Goal: Transaction & Acquisition: Purchase product/service

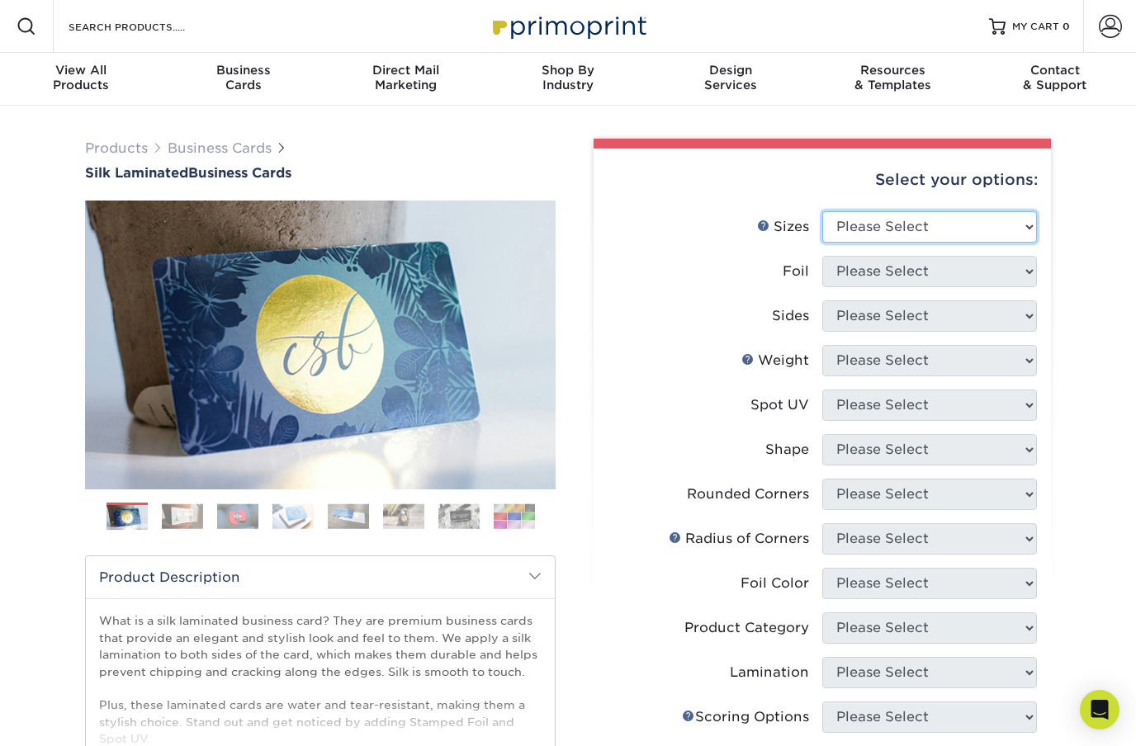
select select "2.00x3.50"
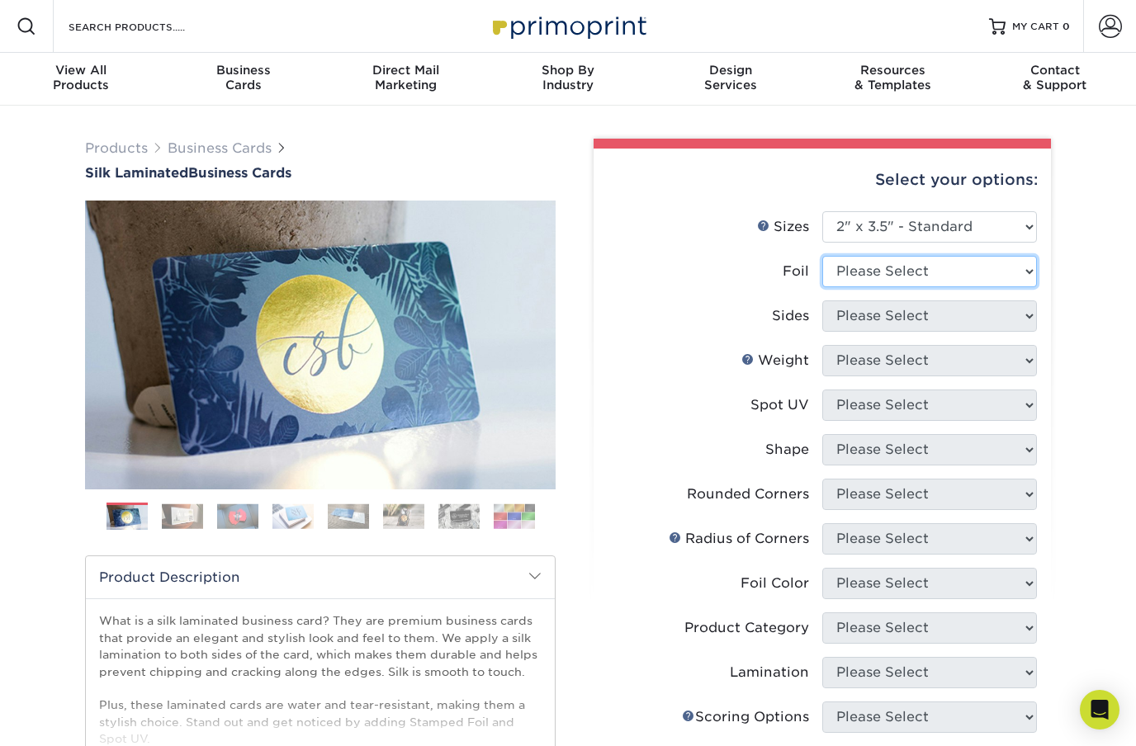
select select "1"
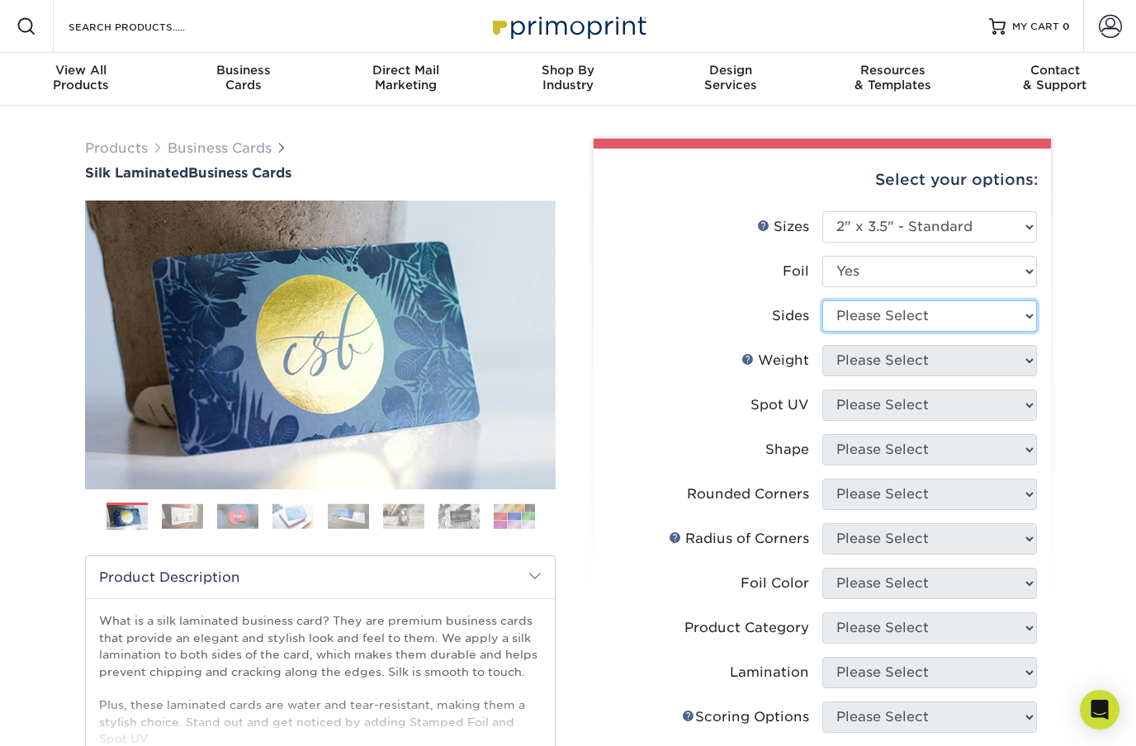
select select "34527644-b4fd-4ffb-9092-1318eefcd9d9"
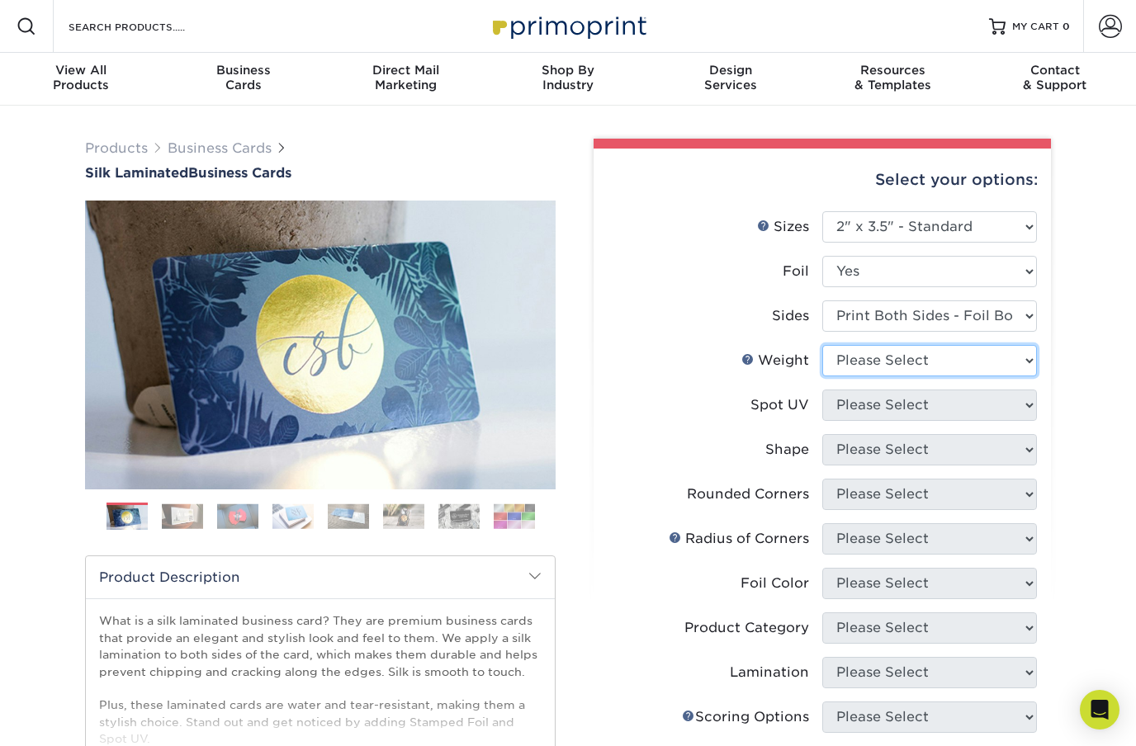
select select "16PT"
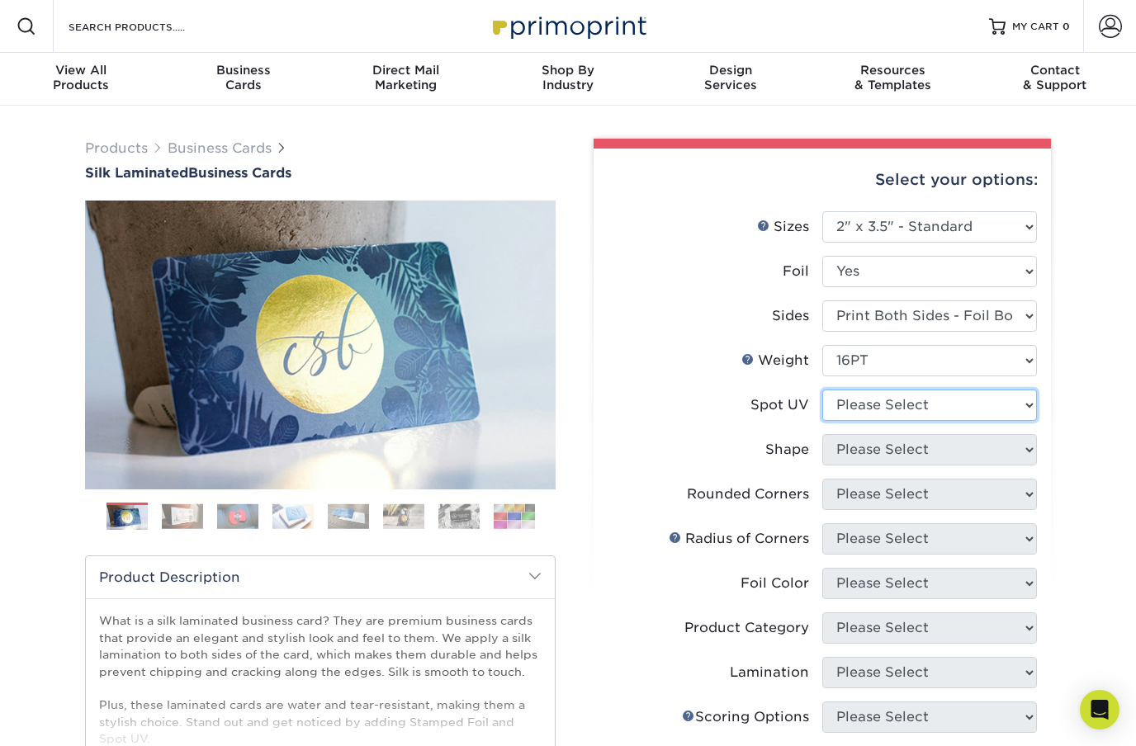
select select "3"
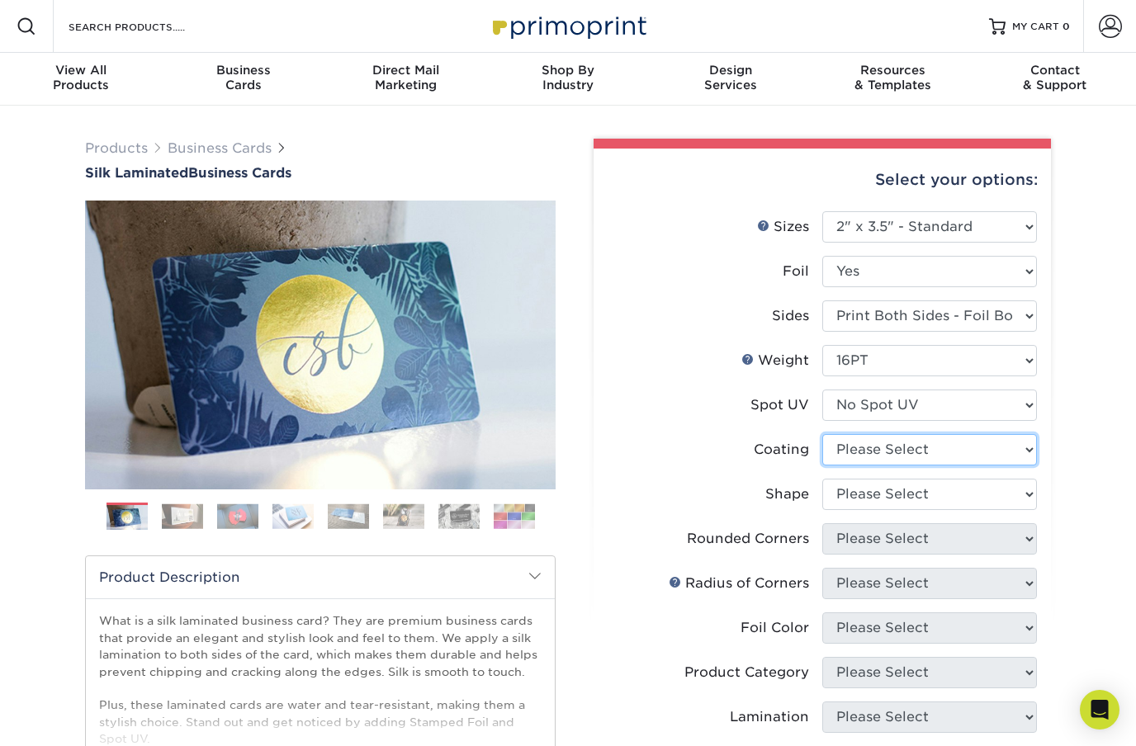
select select "3e7618de-abca-4bda-9f97-8b9129e913d8"
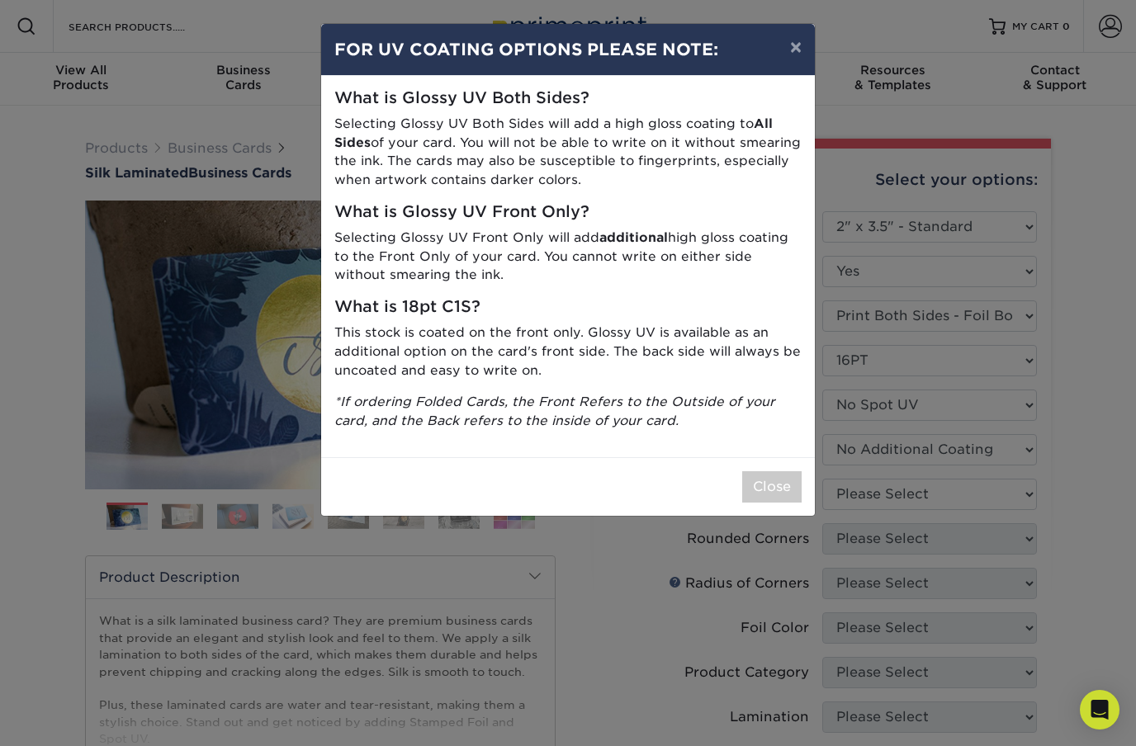
click at [778, 480] on button "Close" at bounding box center [771, 486] width 59 height 31
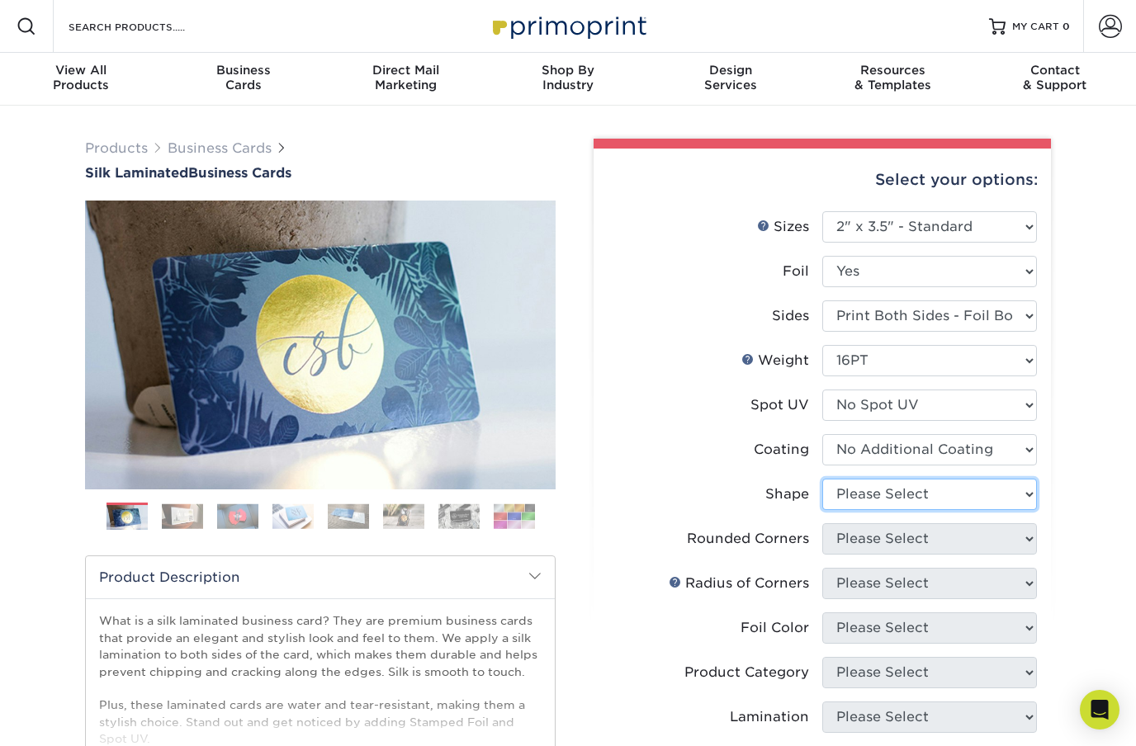
select select "standard"
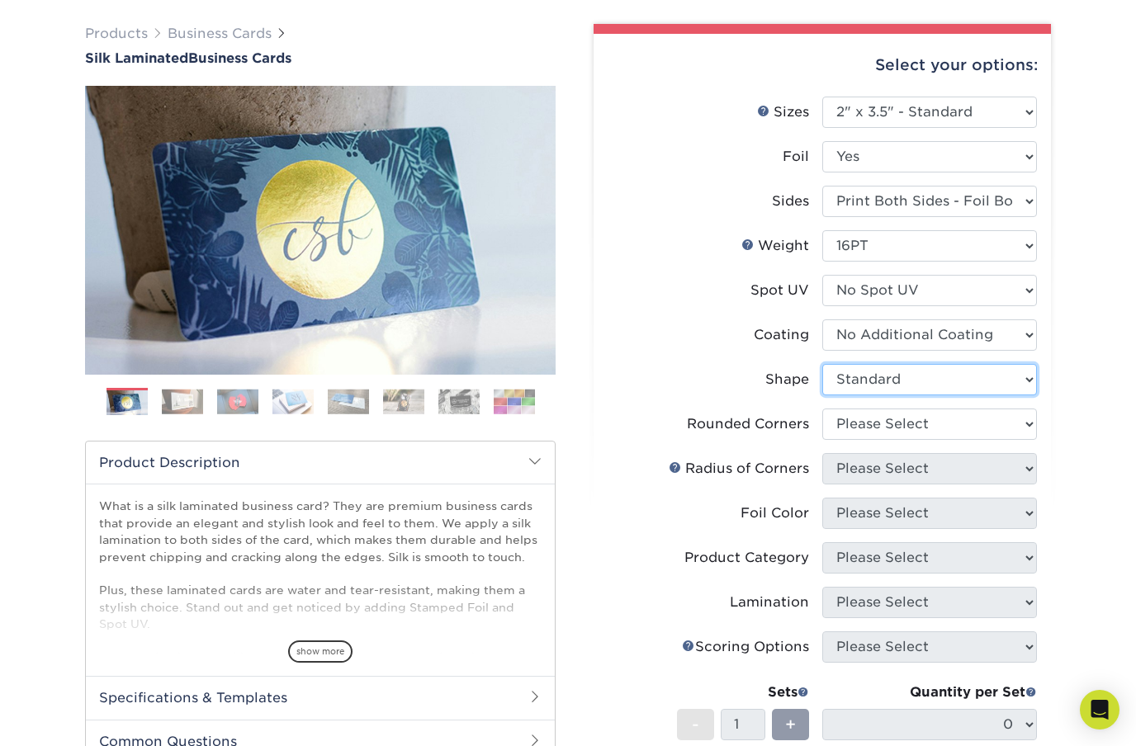
scroll to position [128, 0]
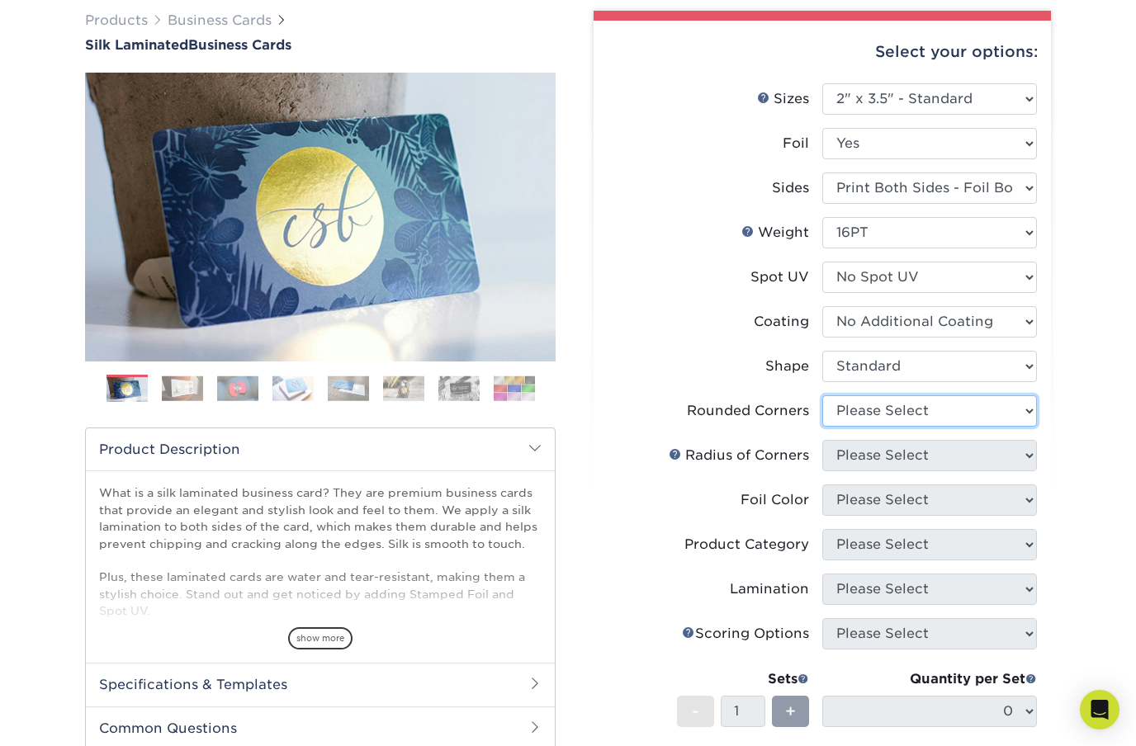
select select "7672df9e-0e0a-464d-8e1f-920c575e4da3"
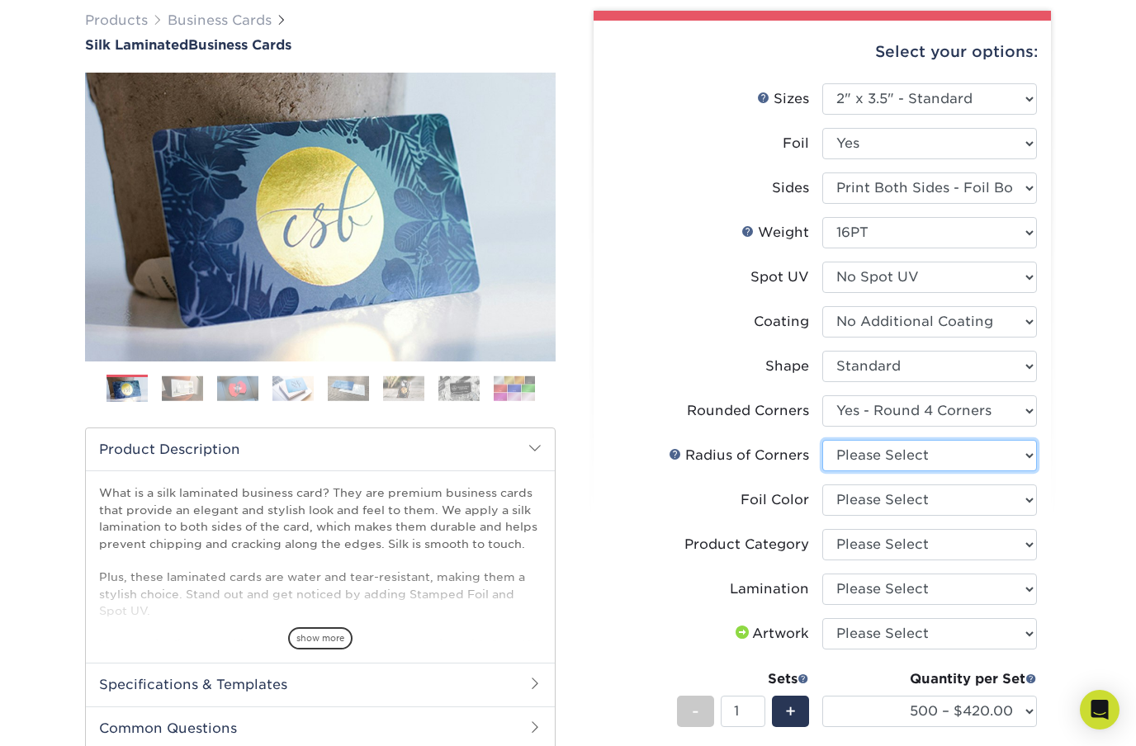
select select "589680c7-ee9a-431b-9d12-d7aeb1386a97"
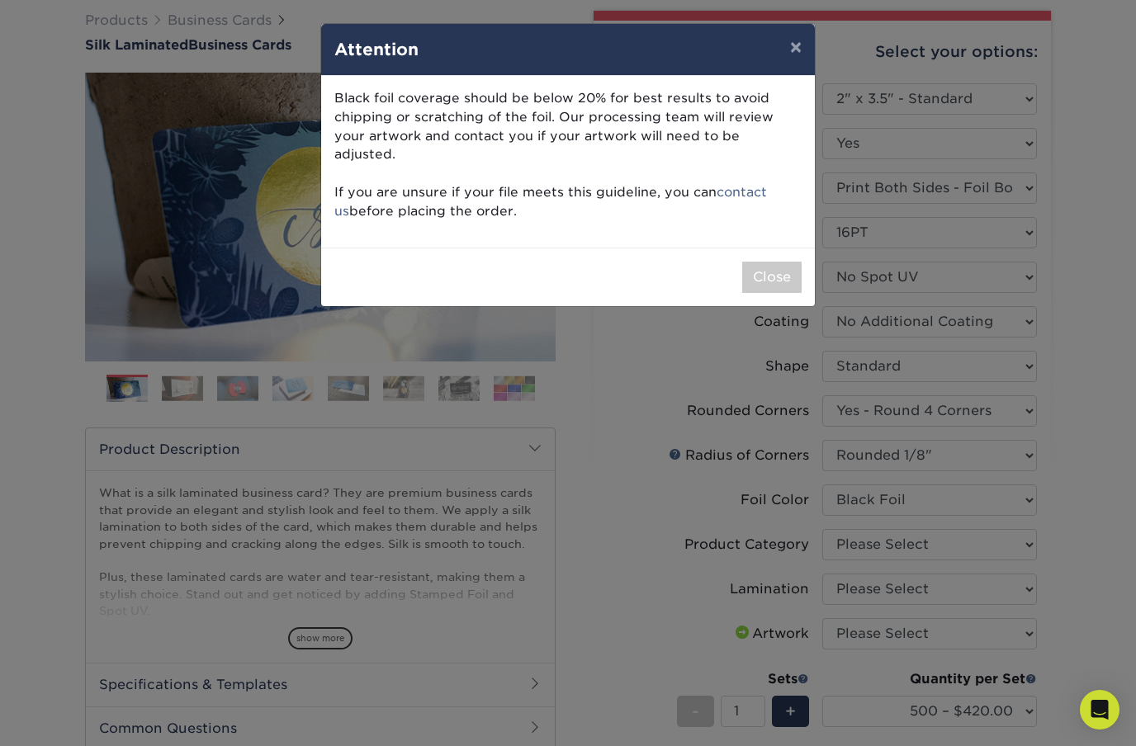
click at [786, 57] on button "×" at bounding box center [796, 47] width 38 height 46
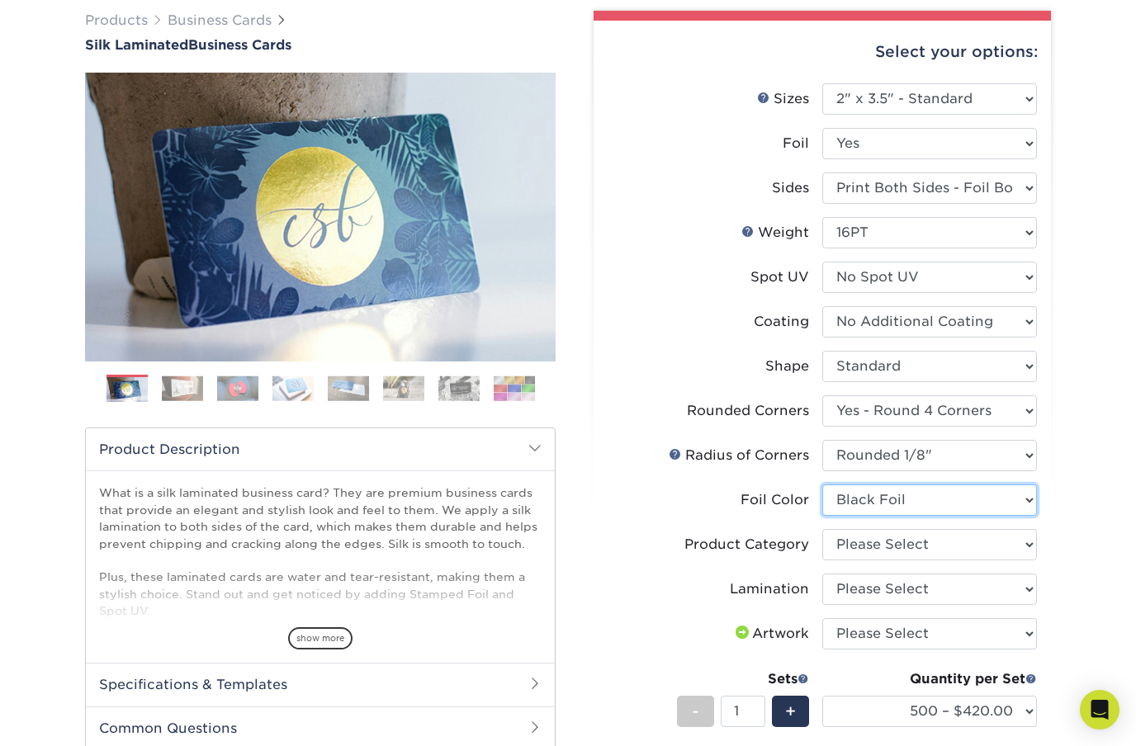
select select "a834dd52-fe06-4ed6-9a86-5bd3c2d02515"
select select "3b5148f1-0588-4f88-a218-97bcfdce65c1"
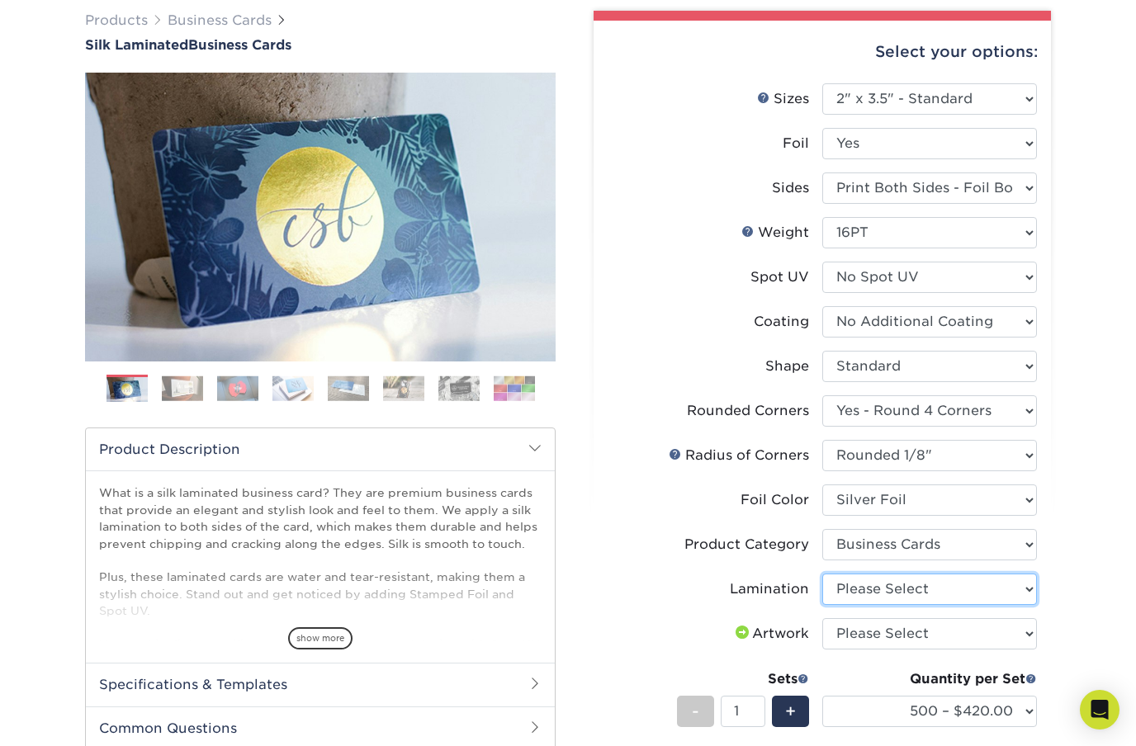
select select "ccacb42f-45f7-42d3-bbd3-7c8421cf37f0"
drag, startPoint x: 1025, startPoint y: 640, endPoint x: 1041, endPoint y: 628, distance: 19.5
click at [0, 0] on html "Resources Menu Search Products Account SIGN IN CREATE AN ACCOUNT forgot passwor…" at bounding box center [568, 730] width 1136 height 1717
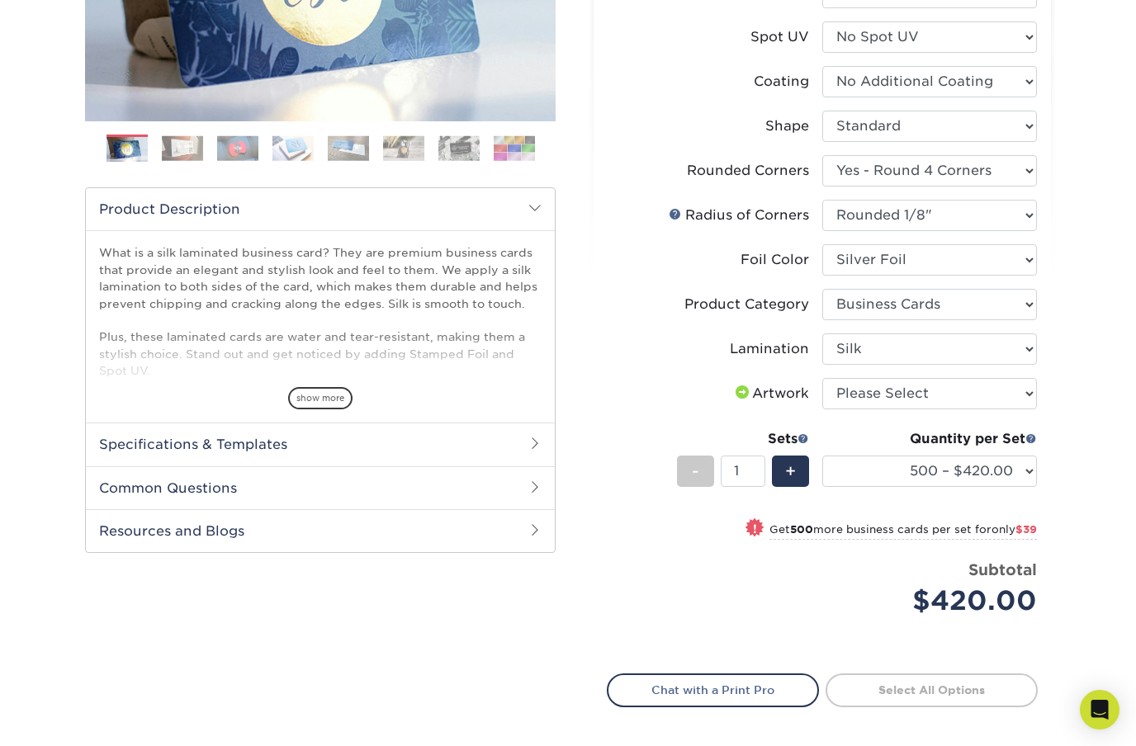
scroll to position [372, 0]
